Goal: Information Seeking & Learning: Check status

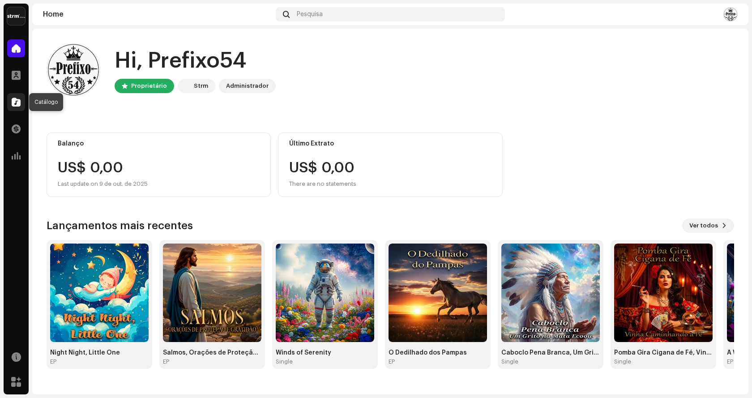
click at [17, 99] on span at bounding box center [16, 102] width 9 height 7
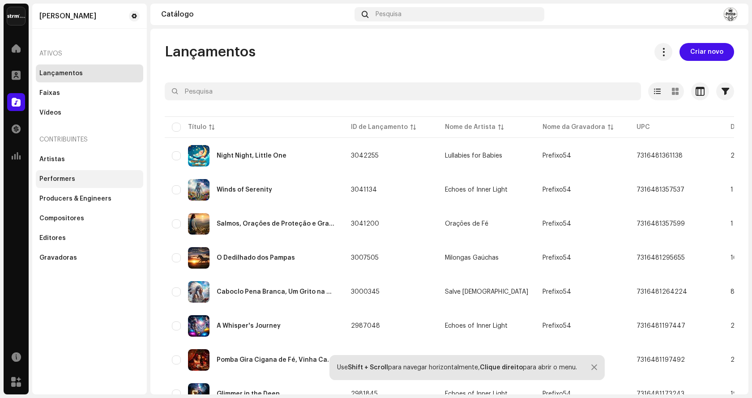
click at [72, 177] on div "Performers" at bounding box center [57, 179] width 36 height 7
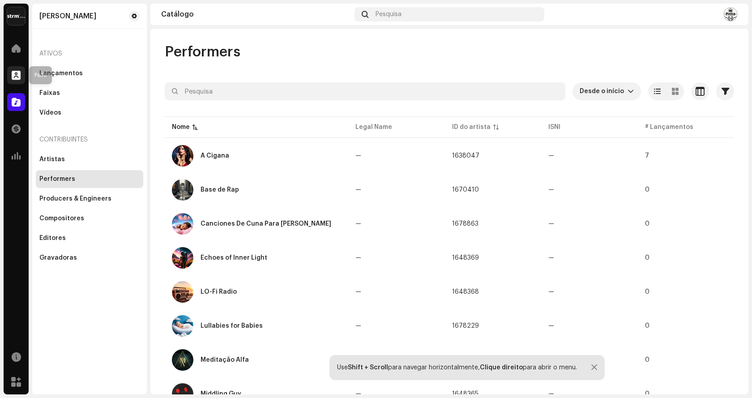
click at [22, 73] on div at bounding box center [16, 75] width 18 height 18
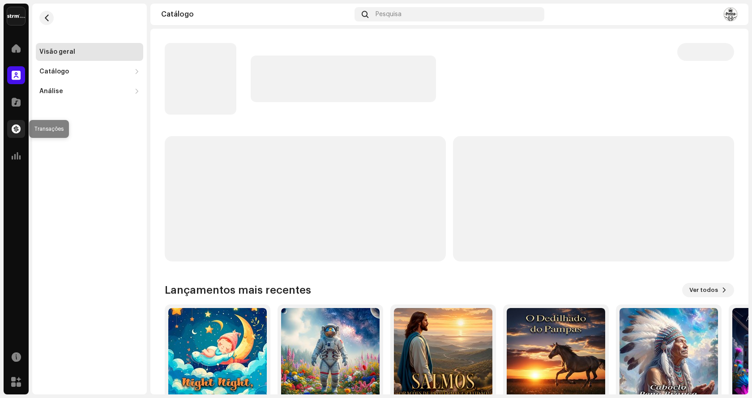
click at [19, 127] on span at bounding box center [16, 128] width 9 height 7
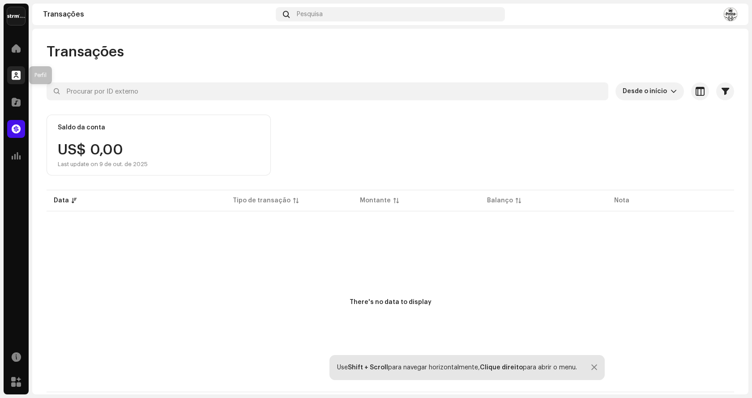
click at [17, 72] on span at bounding box center [16, 75] width 9 height 7
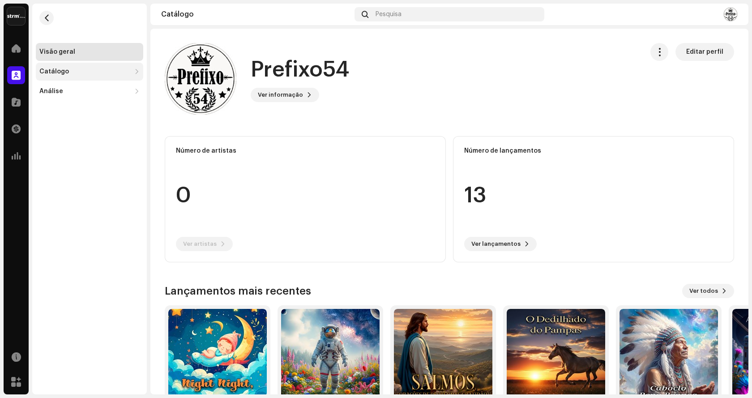
click at [53, 77] on div "Catálogo" at bounding box center [89, 72] width 107 height 18
click at [55, 128] on div "Análise" at bounding box center [51, 130] width 24 height 7
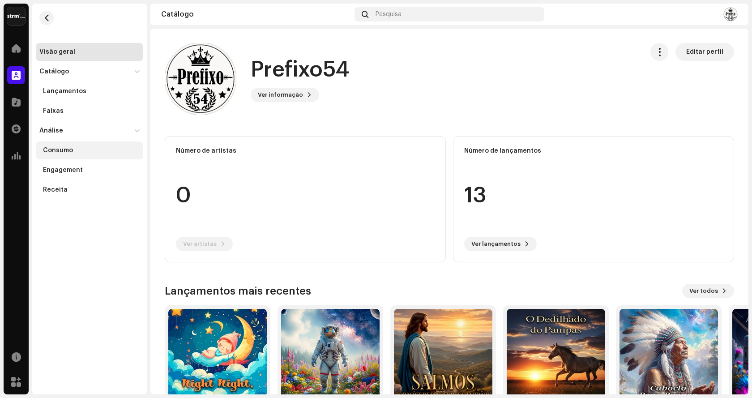
click at [71, 148] on div "Consumo" at bounding box center [58, 150] width 30 height 7
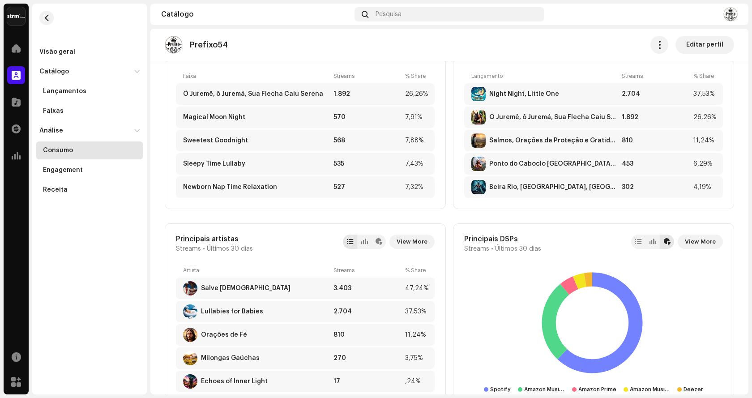
scroll to position [448, 0]
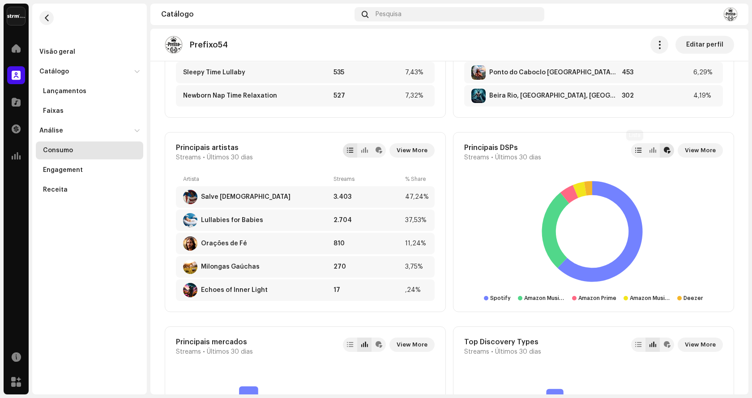
click at [638, 156] on div at bounding box center [638, 150] width 14 height 14
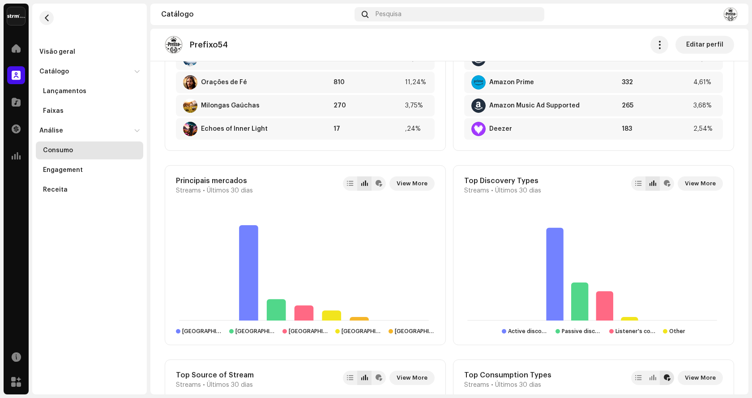
scroll to position [537, 0]
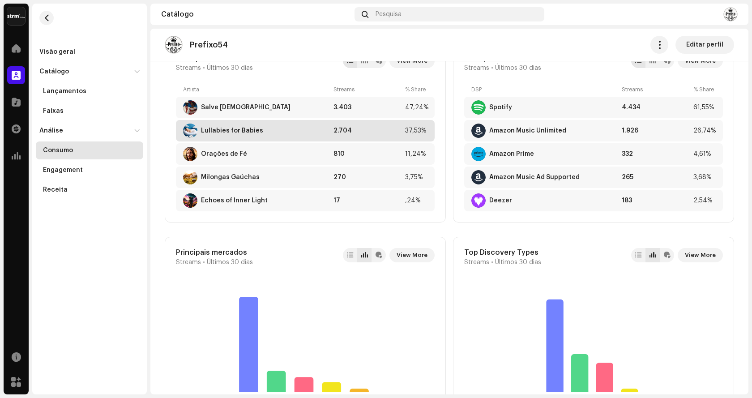
click at [236, 128] on div "Lullabies for Babies" at bounding box center [232, 130] width 62 height 7
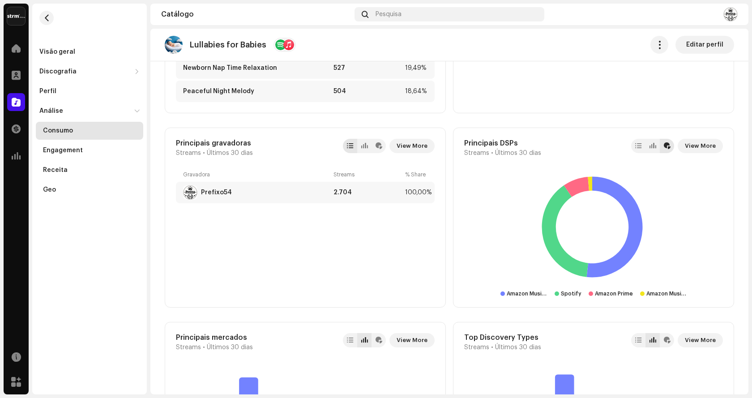
scroll to position [403, 0]
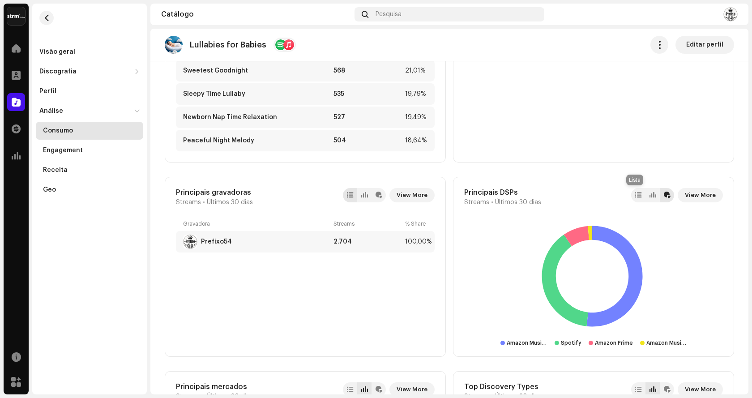
click at [637, 191] on div at bounding box center [638, 195] width 14 height 14
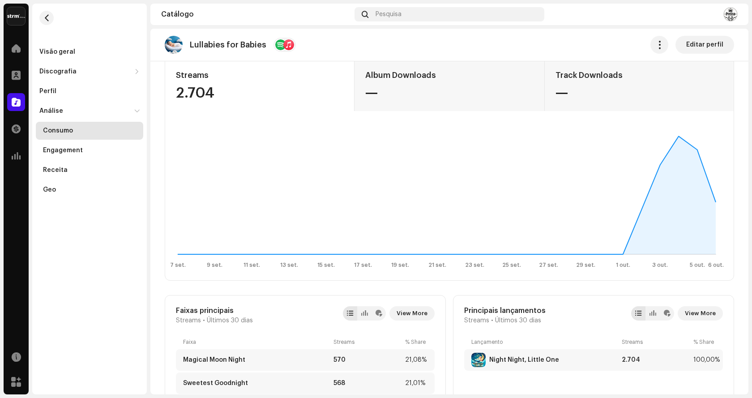
scroll to position [0, 0]
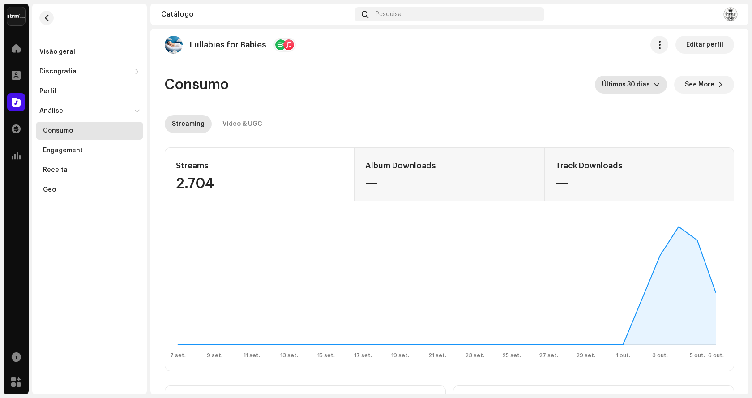
click at [647, 88] on span "Últimos 30 dias" at bounding box center [627, 85] width 51 height 18
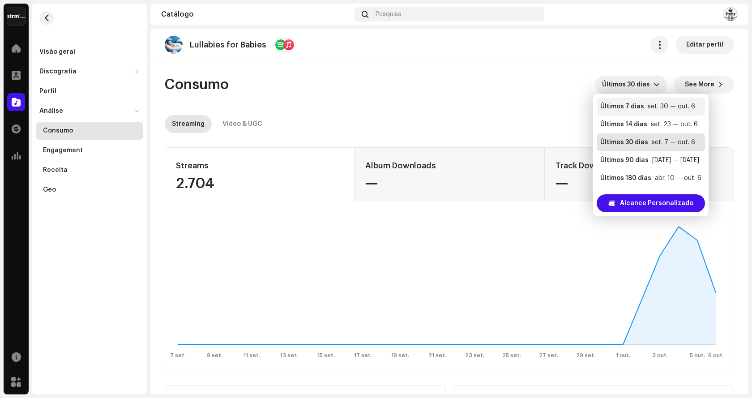
click at [642, 114] on li "Últimos 7 dias [DATE] — [DATE]" at bounding box center [651, 107] width 108 height 18
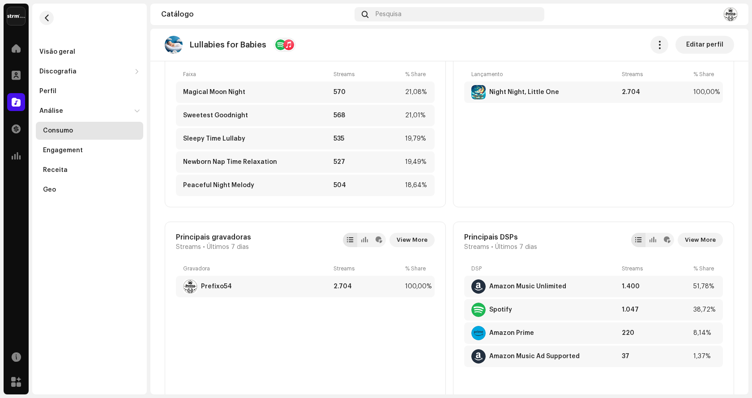
scroll to position [313, 0]
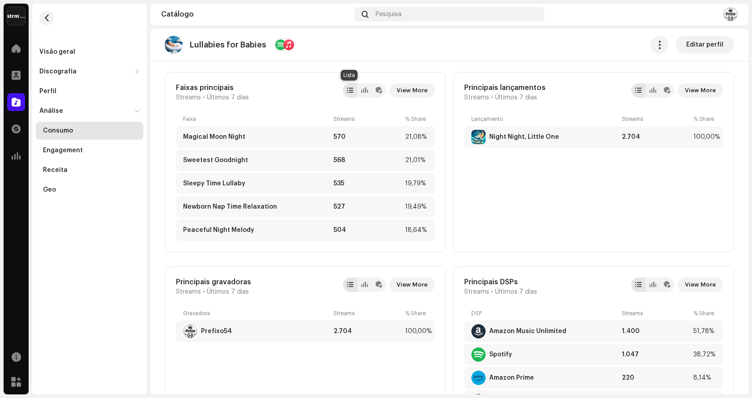
click at [353, 88] on div at bounding box center [350, 90] width 14 height 14
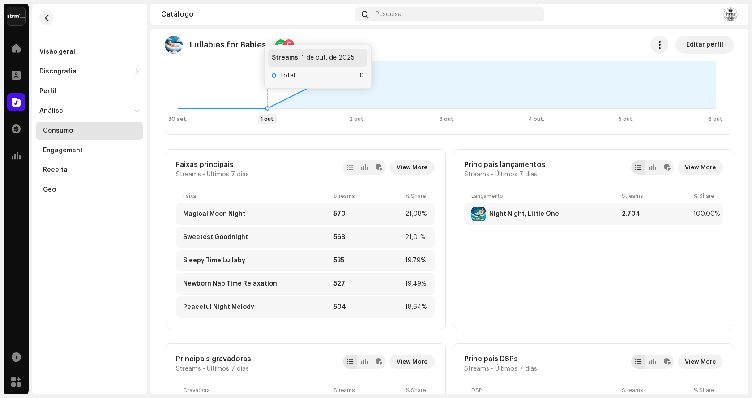
scroll to position [201, 0]
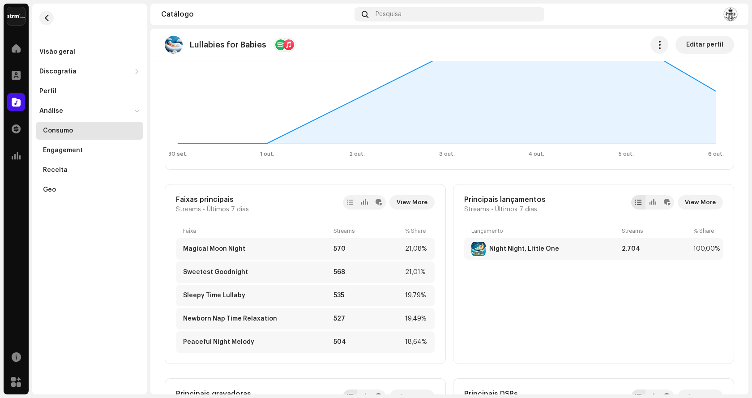
click at [276, 47] on div at bounding box center [280, 44] width 11 height 11
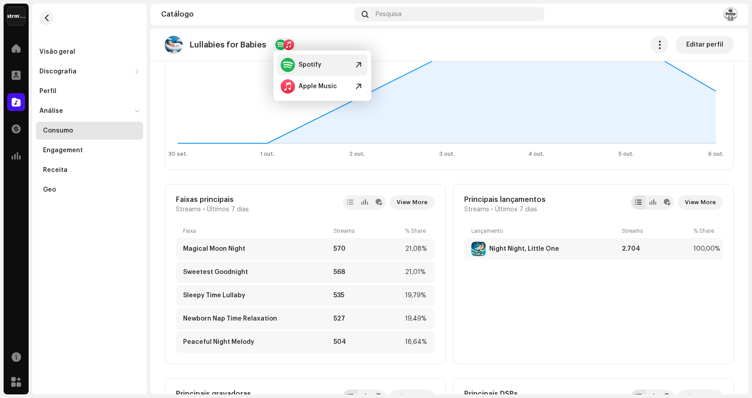
click at [303, 62] on div "Spotify" at bounding box center [310, 64] width 23 height 7
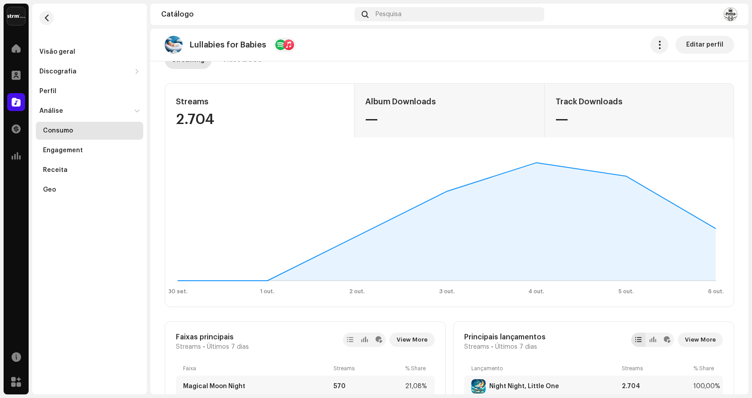
scroll to position [0, 0]
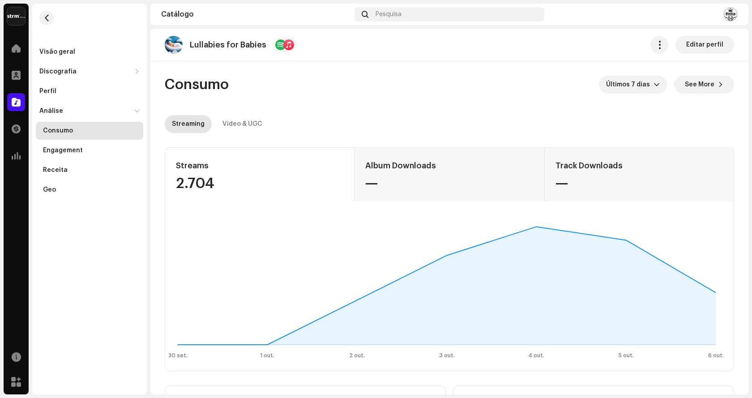
click at [284, 45] on div at bounding box center [288, 44] width 11 height 11
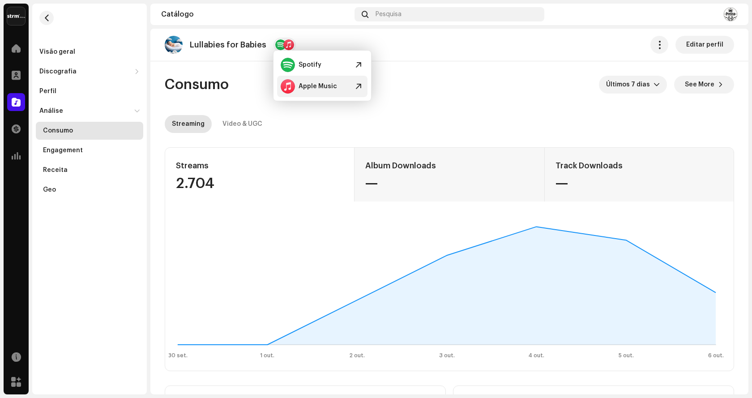
click at [295, 88] on div at bounding box center [288, 86] width 14 height 14
click at [53, 49] on div "Visão geral" at bounding box center [57, 51] width 36 height 7
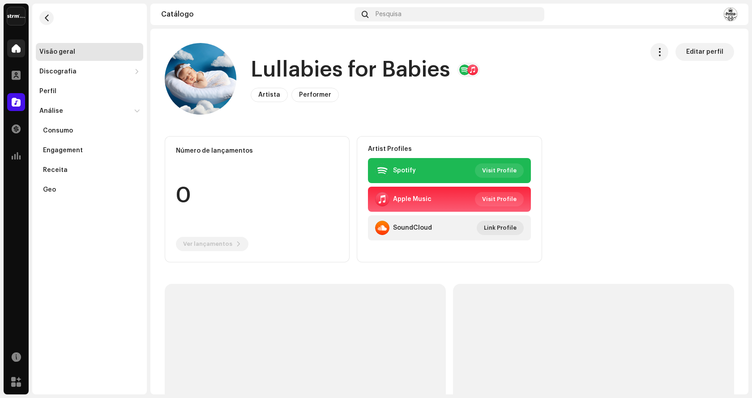
click at [17, 48] on span at bounding box center [16, 48] width 9 height 7
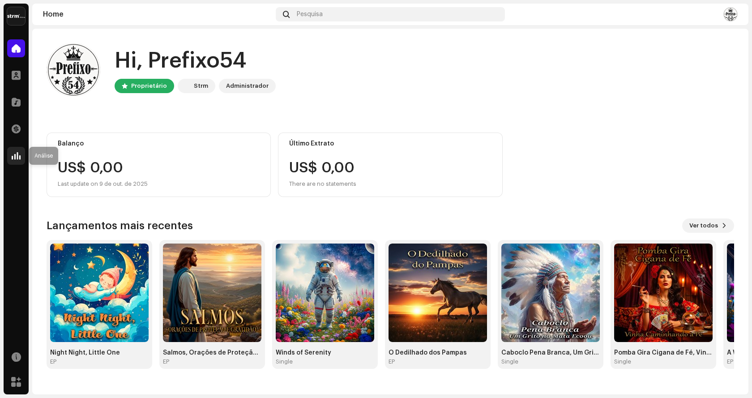
click at [19, 153] on span at bounding box center [16, 155] width 9 height 7
